Goal: Information Seeking & Learning: Learn about a topic

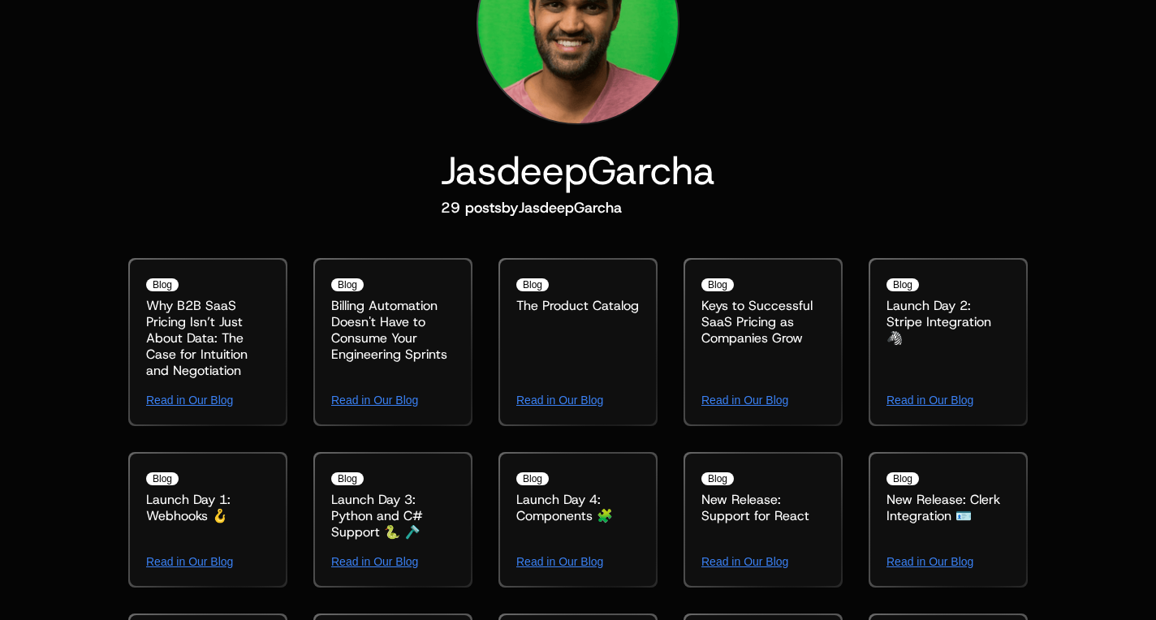
scroll to position [1169, 0]
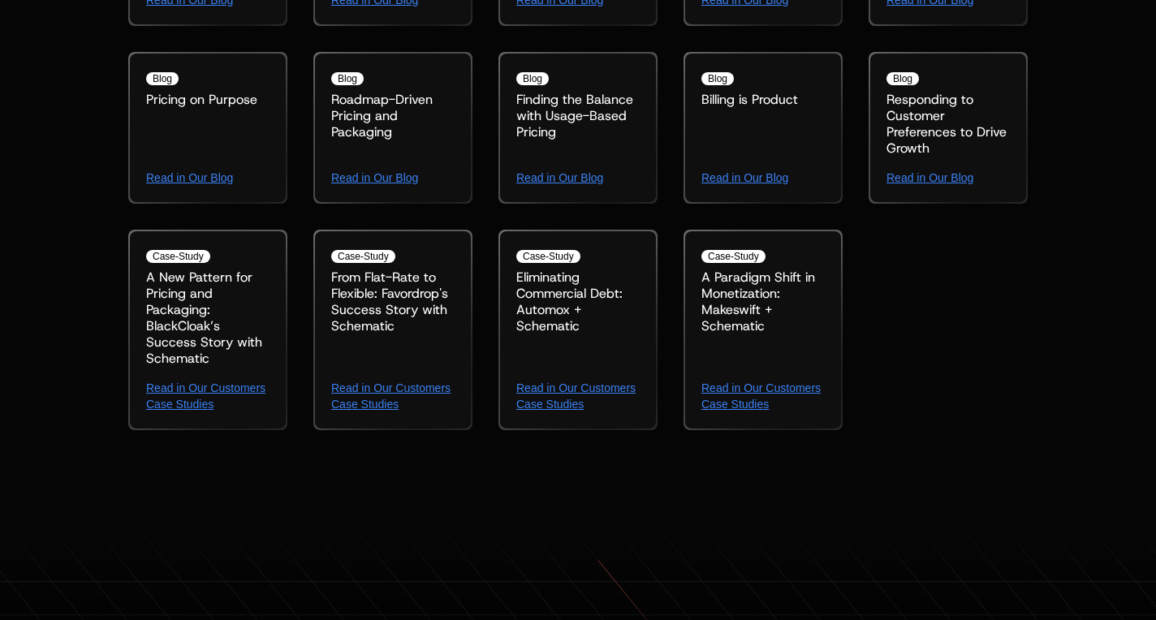
click at [738, 285] on div "A Paradigm Shift in Monetization: Makeswift + Schematic" at bounding box center [762, 317] width 123 height 97
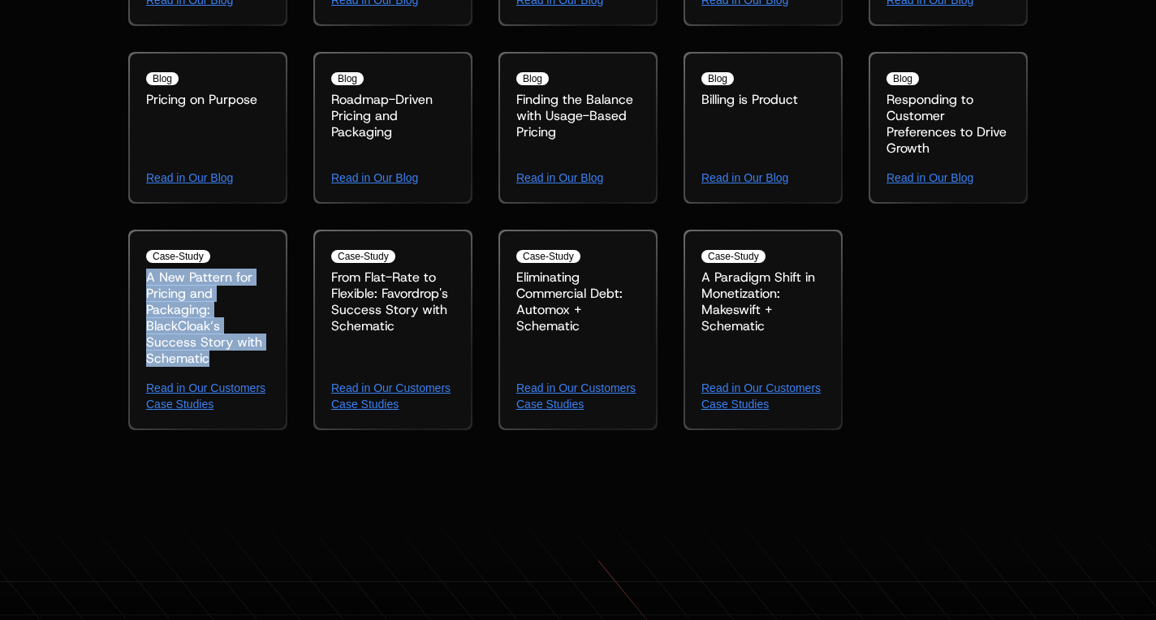
drag, startPoint x: 142, startPoint y: 269, endPoint x: 238, endPoint y: 363, distance: 133.7
click at [238, 363] on div "case-study A New Pattern for Pricing and Packaging: BlackCloak’s Success Story …" at bounding box center [208, 329] width 156 height 197
click at [238, 363] on div "A New Pattern for Pricing and Packaging: BlackCloak’s Success Story with Schema…" at bounding box center [207, 317] width 123 height 97
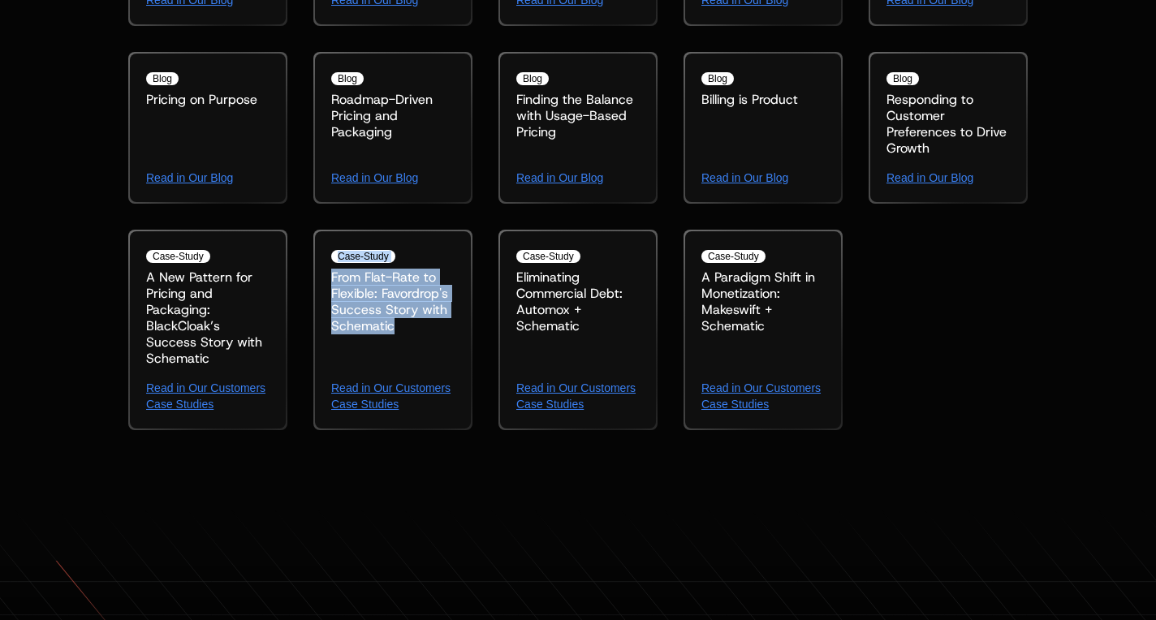
drag, startPoint x: 397, startPoint y: 303, endPoint x: 411, endPoint y: 336, distance: 36.3
click at [411, 336] on div "case-study From Flat-Rate to Flexible: Favordrop's Success Story with Schematic…" at bounding box center [393, 329] width 156 height 197
click at [411, 336] on div "From Flat-Rate to Flexible: Favordrop's Success Story with Schematic" at bounding box center [392, 317] width 123 height 97
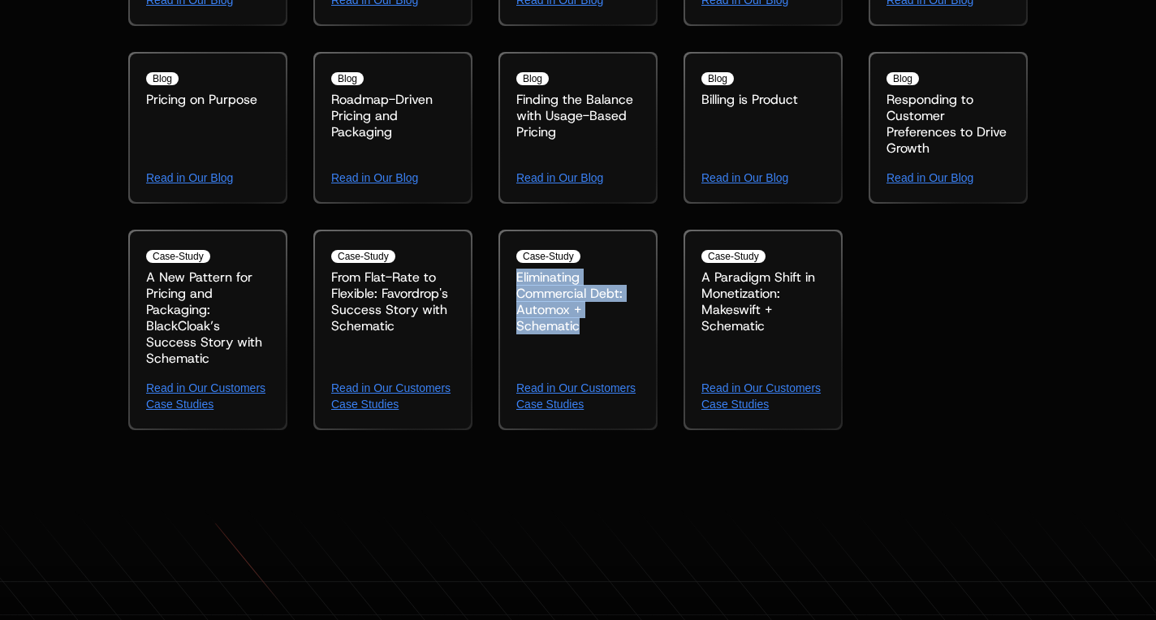
drag, startPoint x: 519, startPoint y: 282, endPoint x: 588, endPoint y: 327, distance: 82.6
click at [588, 327] on div "Eliminating Commercial Debt: Automox + Schematic" at bounding box center [577, 317] width 123 height 97
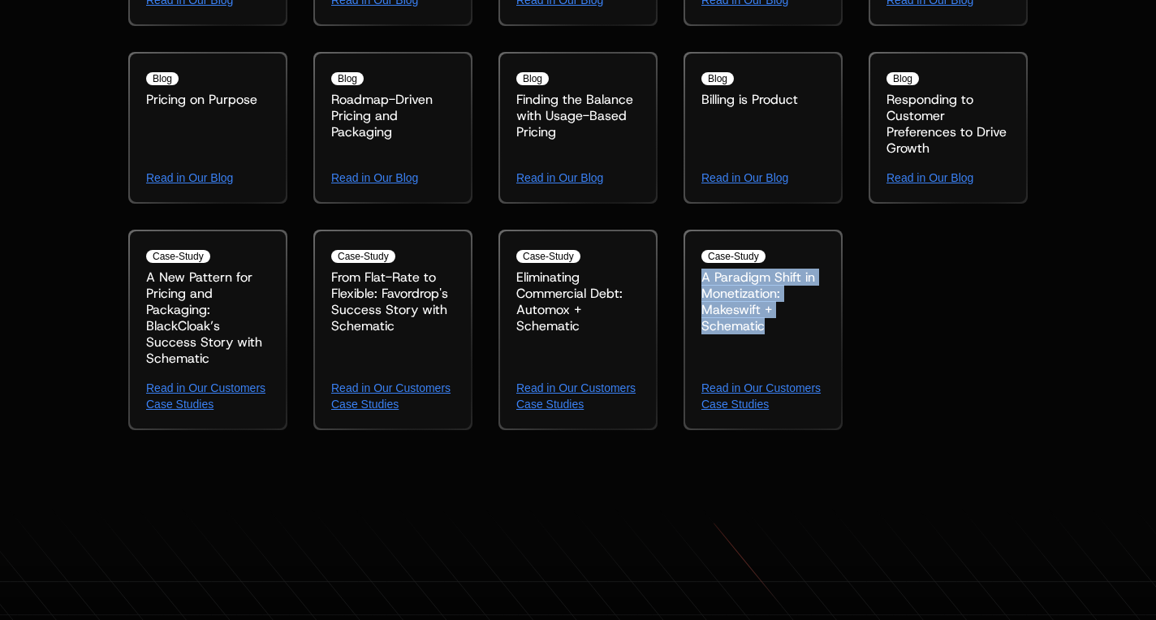
drag, startPoint x: 700, startPoint y: 278, endPoint x: 778, endPoint y: 347, distance: 102.9
click at [778, 347] on div "A Paradigm Shift in Monetization: Makeswift + Schematic" at bounding box center [762, 317] width 123 height 97
click at [738, 387] on link "Read in Our Customers Case Studies" at bounding box center [762, 396] width 123 height 32
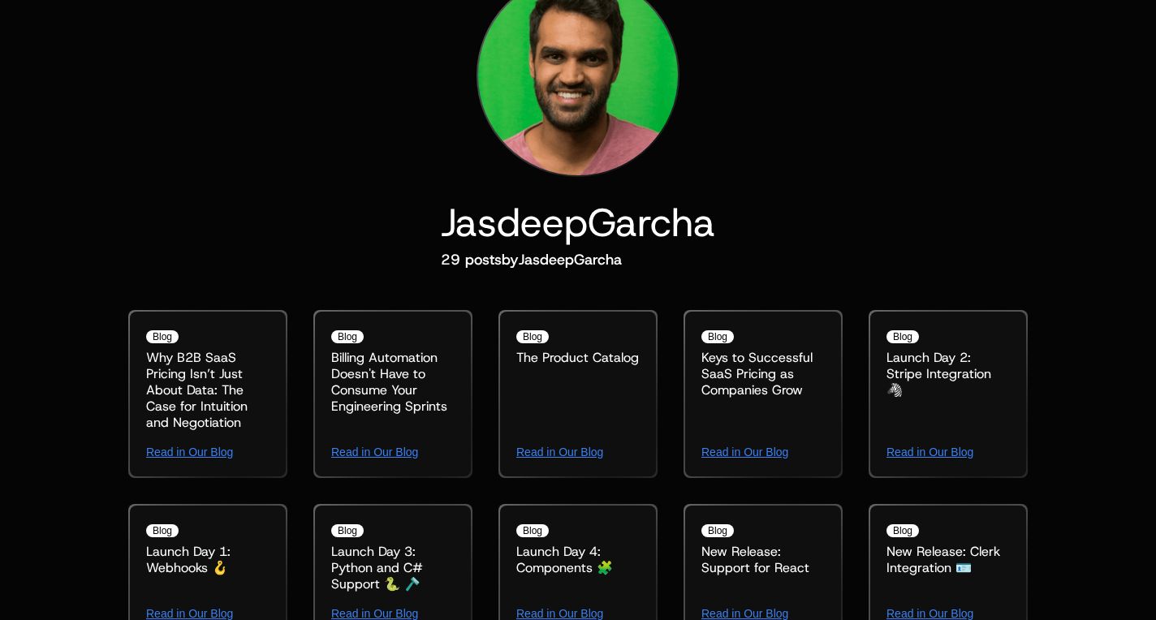
scroll to position [0, 0]
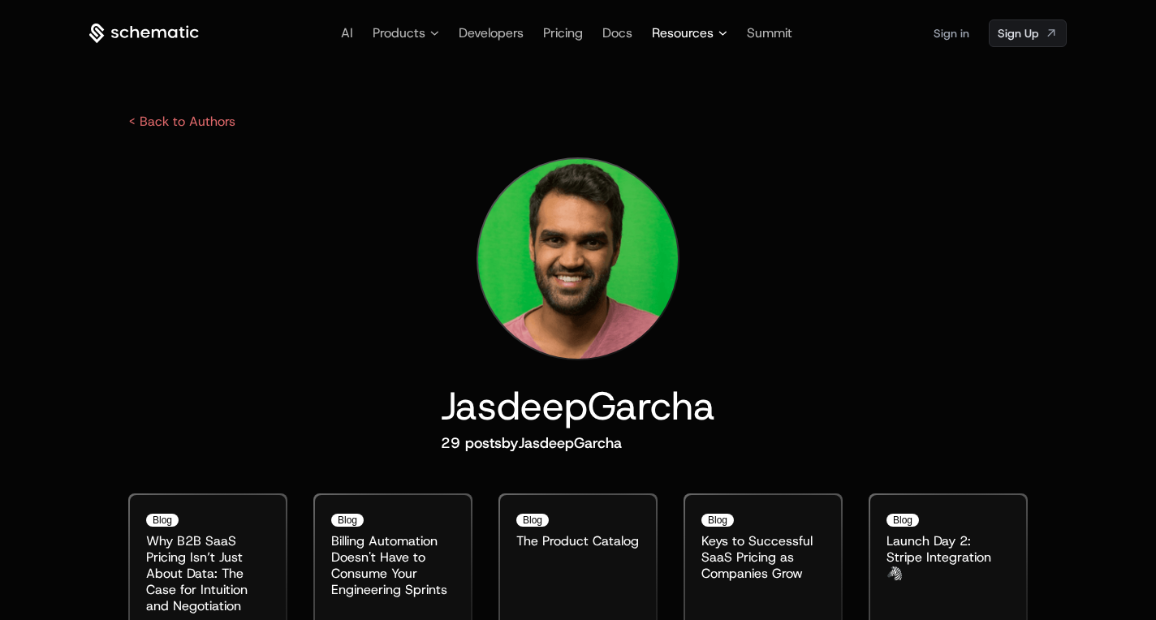
click at [716, 34] on span "Resources" at bounding box center [689, 33] width 75 height 19
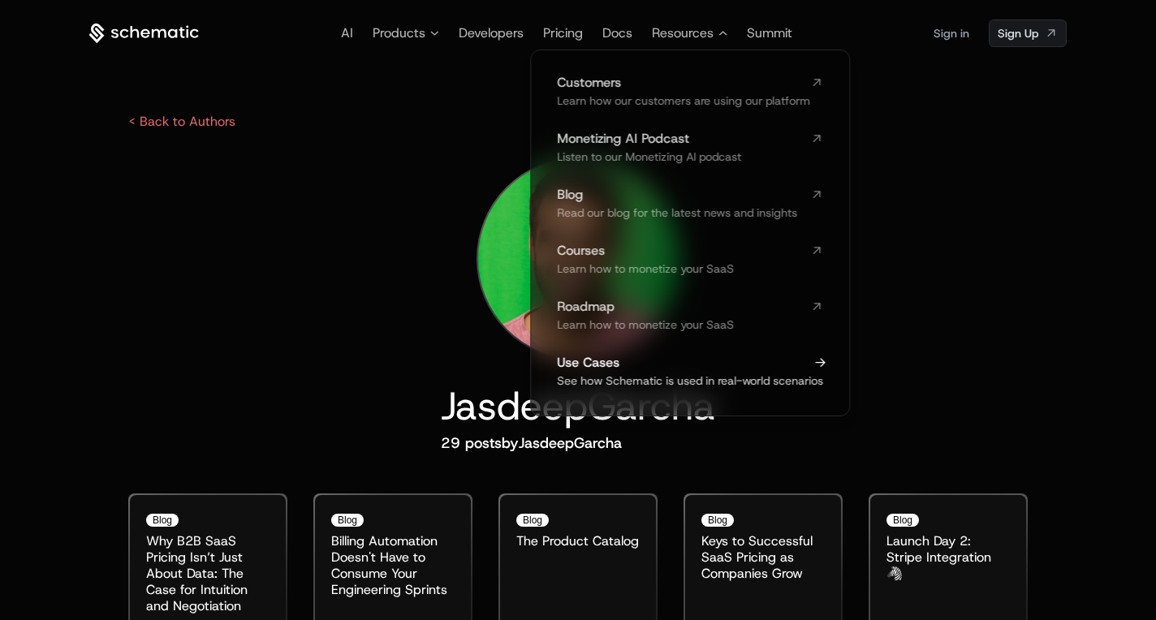
click at [592, 368] on span "Use Cases" at bounding box center [680, 362] width 247 height 13
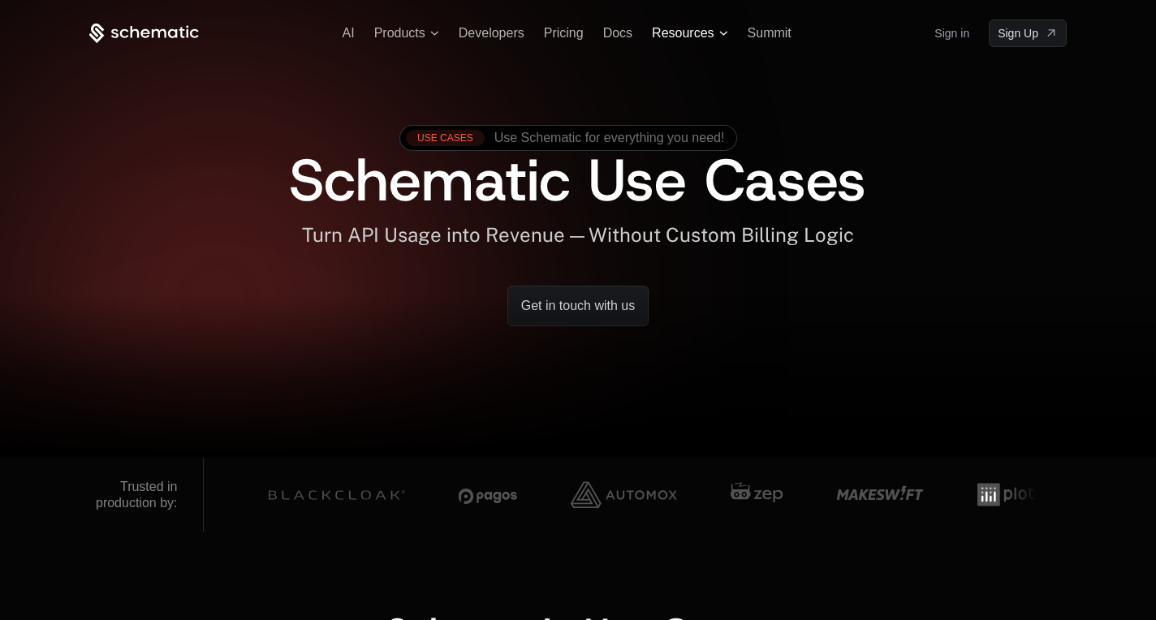
click at [668, 37] on span "Resources" at bounding box center [683, 33] width 62 height 15
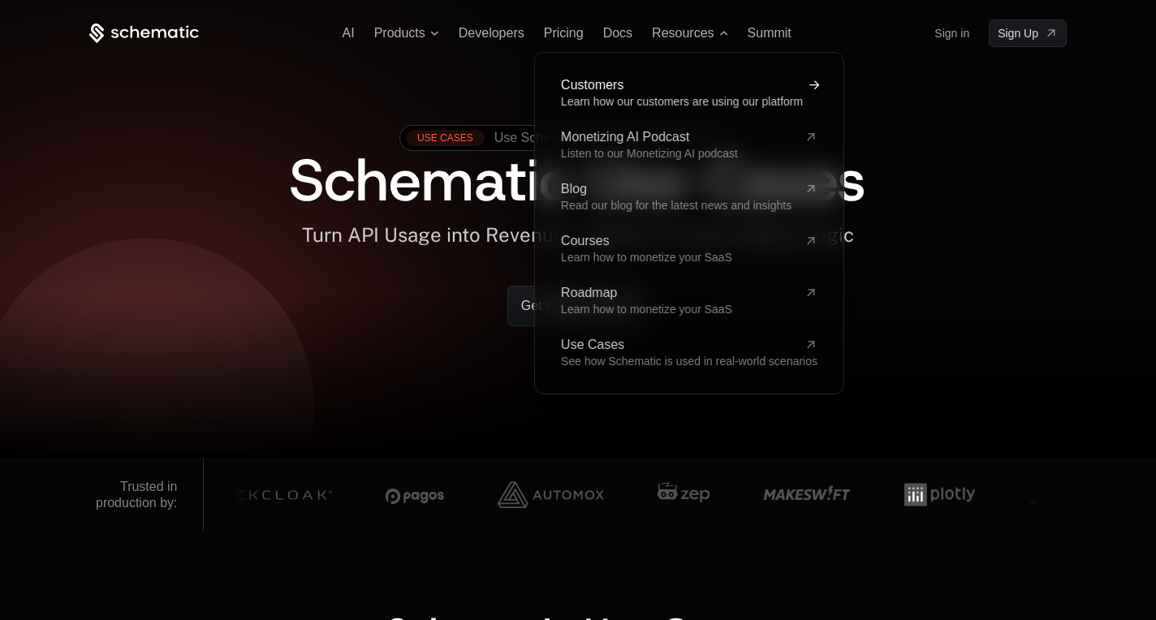
click at [601, 86] on span "Customers" at bounding box center [679, 85] width 237 height 13
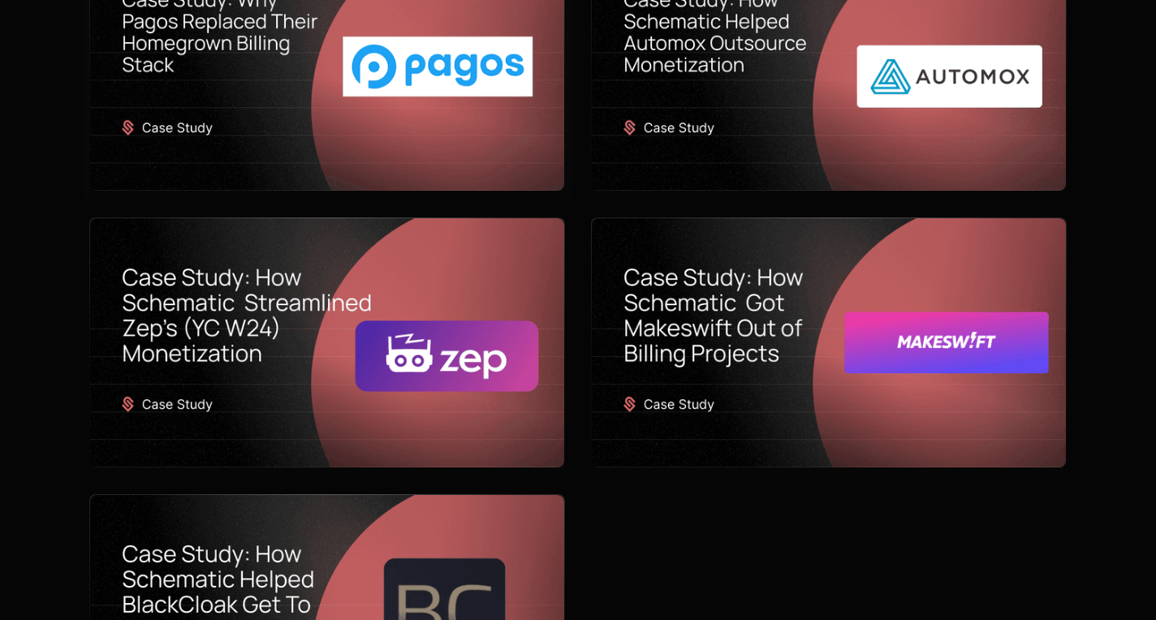
scroll to position [832, 0]
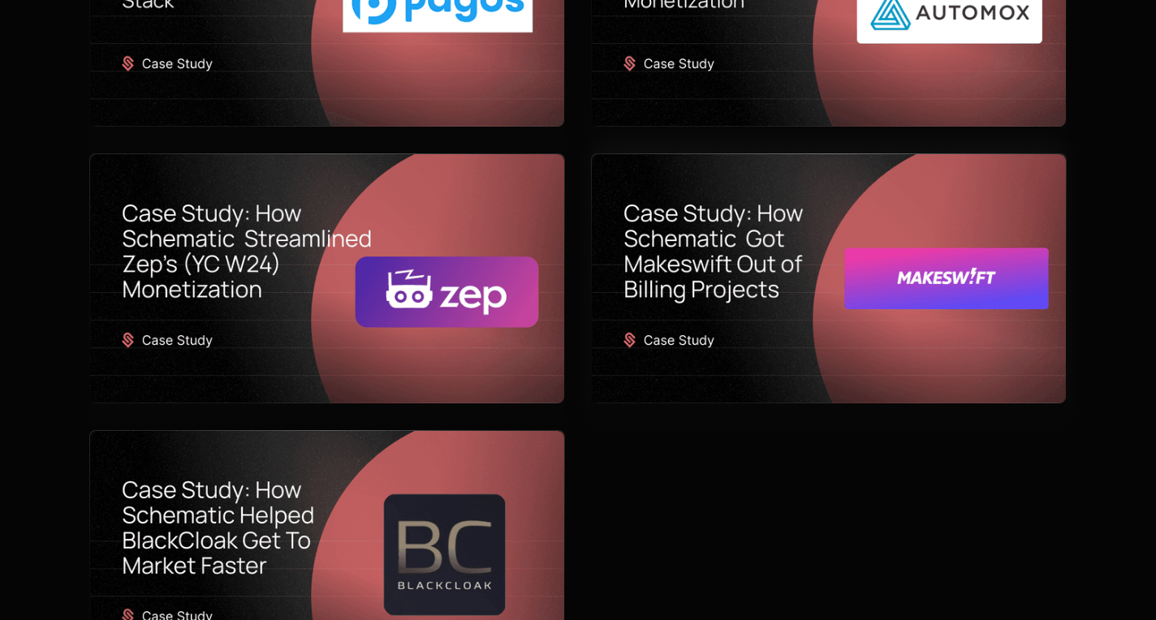
click at [720, 251] on img at bounding box center [829, 278] width 474 height 249
